Goal: Navigation & Orientation: Go to known website

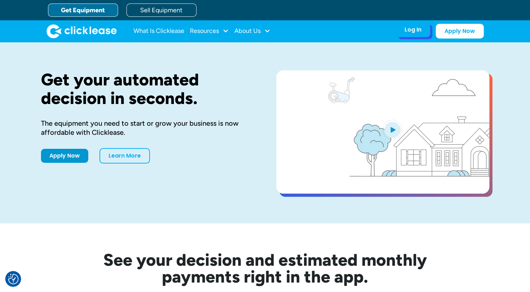
click at [407, 29] on div "Log In" at bounding box center [412, 29] width 17 height 7
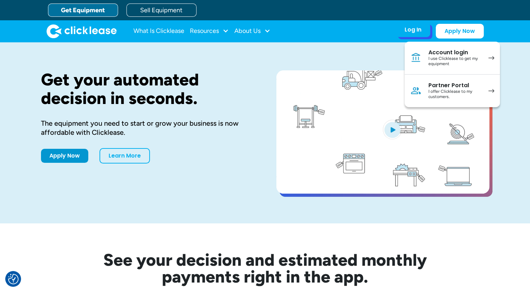
click at [439, 79] on link "Partner Portal I offer Clicklease to my customers." at bounding box center [451, 91] width 95 height 33
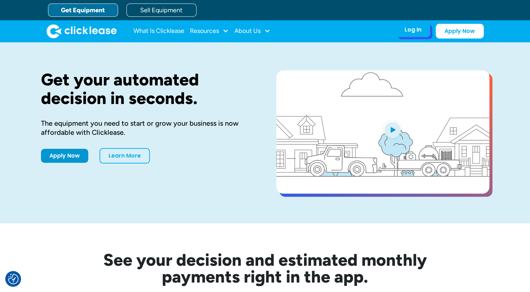
click at [409, 34] on div "Log In Account login I use Clicklease to get my equipment Partner Portal I offe…" at bounding box center [413, 29] width 34 height 15
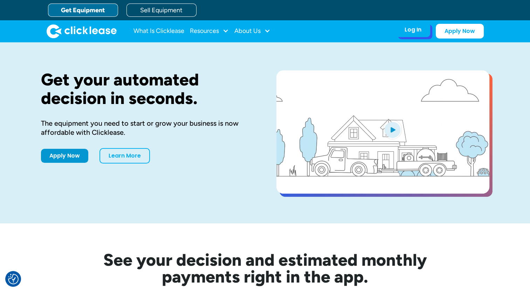
click at [410, 28] on div "Log In" at bounding box center [412, 29] width 17 height 7
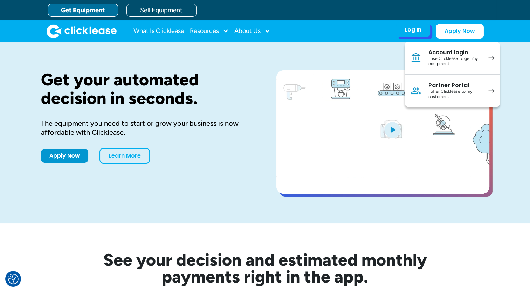
click at [433, 90] on div "I offer Clicklease to my customers." at bounding box center [454, 94] width 53 height 11
